Goal: Task Accomplishment & Management: Manage account settings

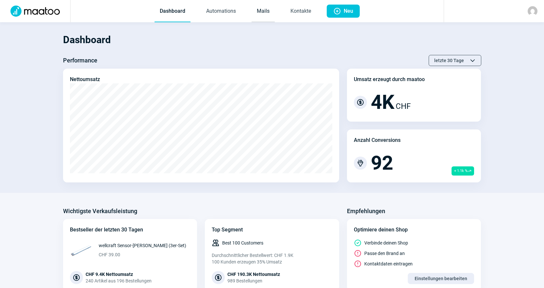
click at [254, 12] on link "Mails" at bounding box center [263, 12] width 23 height 22
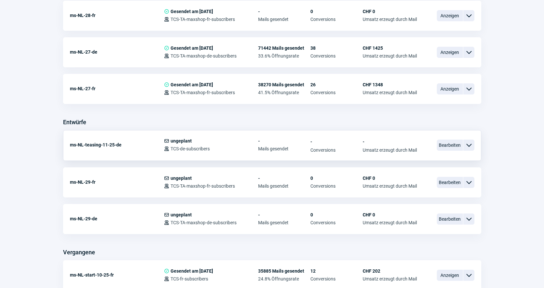
scroll to position [229, 0]
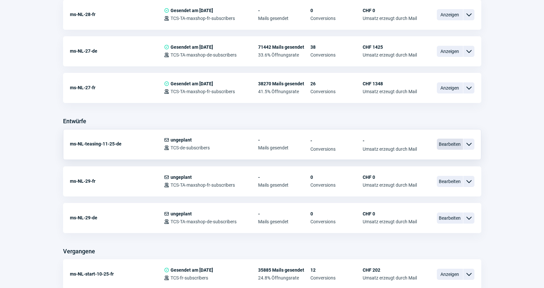
click at [438, 147] on span "Bearbeiten" at bounding box center [450, 144] width 26 height 11
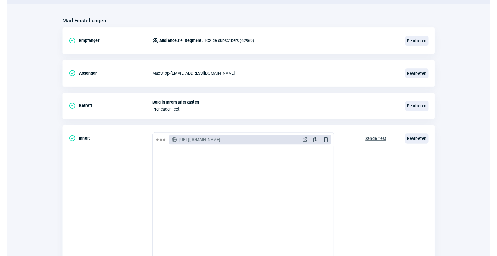
scroll to position [136, 0]
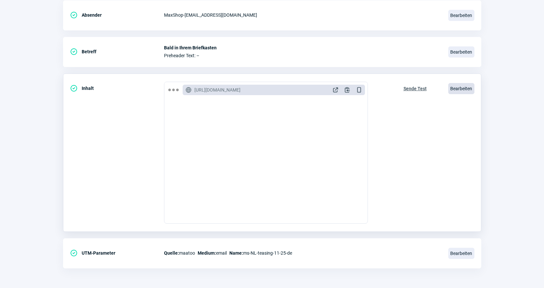
click at [455, 88] on span "Bearbeiten" at bounding box center [462, 88] width 26 height 11
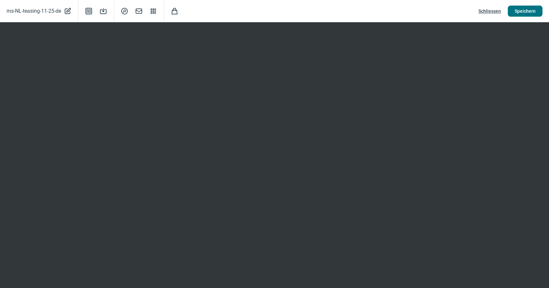
click at [526, 11] on span "Speichern" at bounding box center [525, 11] width 21 height 10
click at [483, 13] on span "Schliessen" at bounding box center [490, 11] width 23 height 10
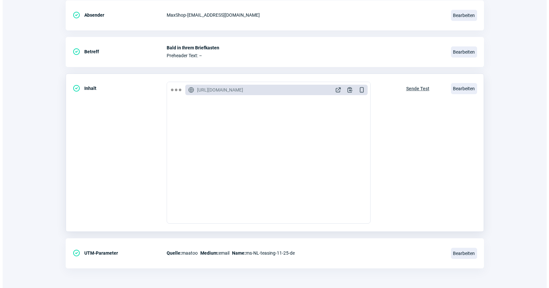
scroll to position [0, 0]
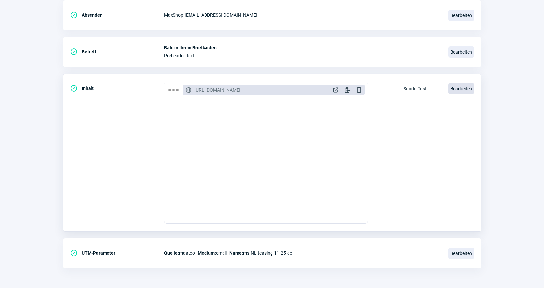
click at [464, 90] on span "Bearbeiten" at bounding box center [462, 88] width 26 height 11
